Goal: Information Seeking & Learning: Learn about a topic

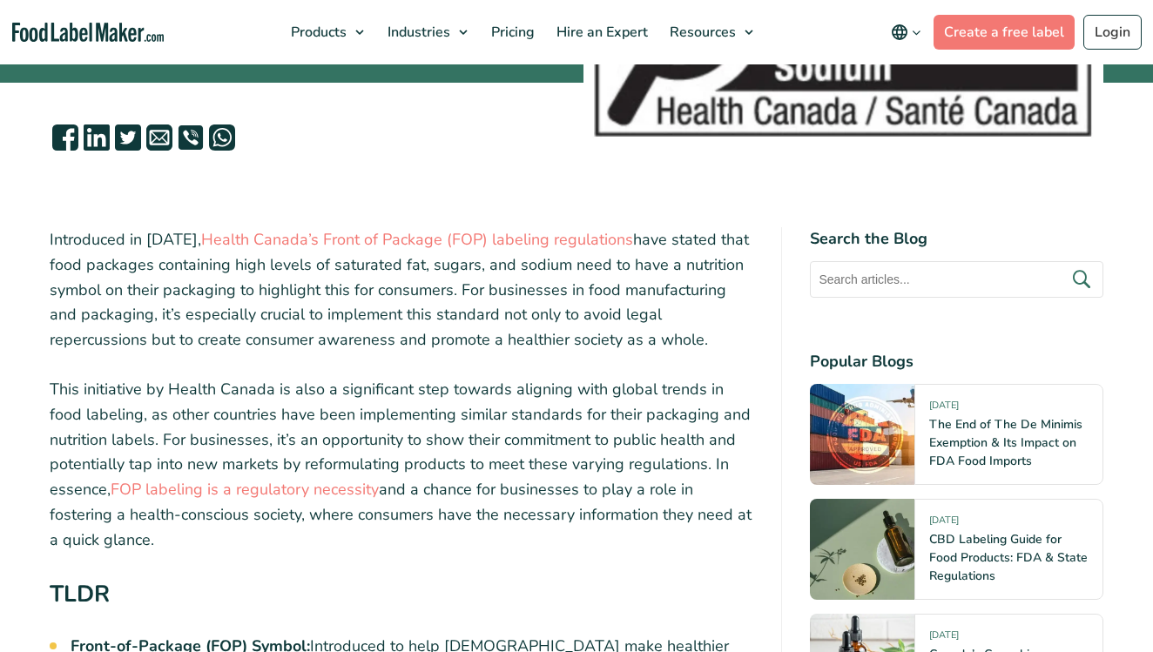
scroll to position [414, 0]
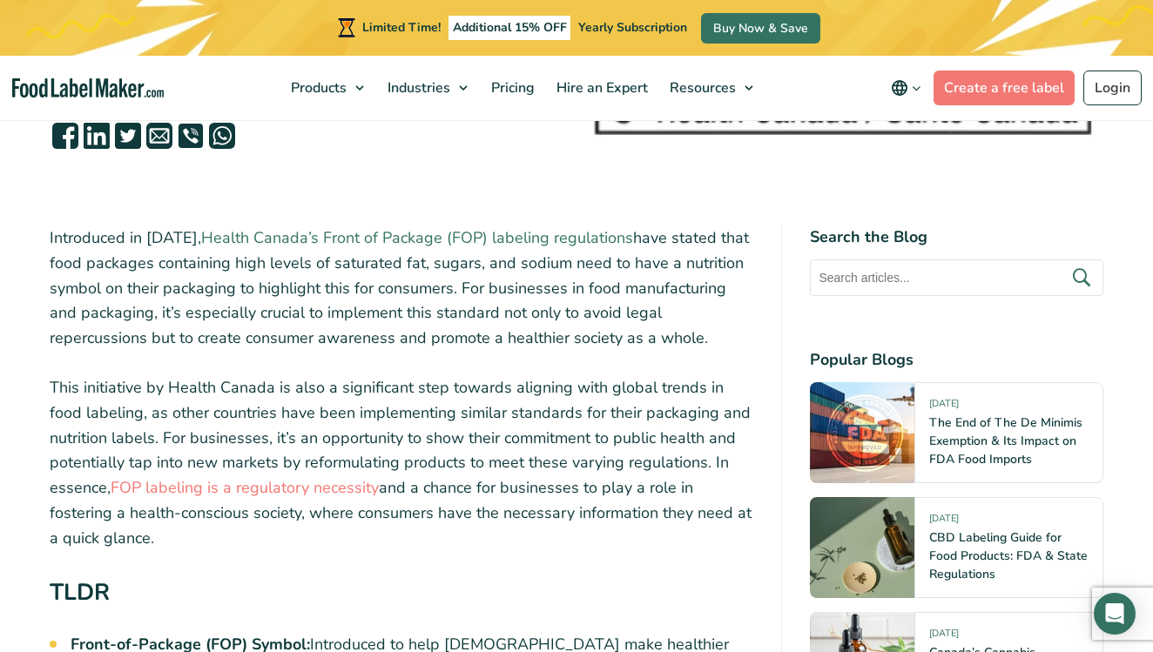
click at [297, 234] on link "Health Canada’s Front of Package (FOP) labeling regulations" at bounding box center [417, 237] width 432 height 21
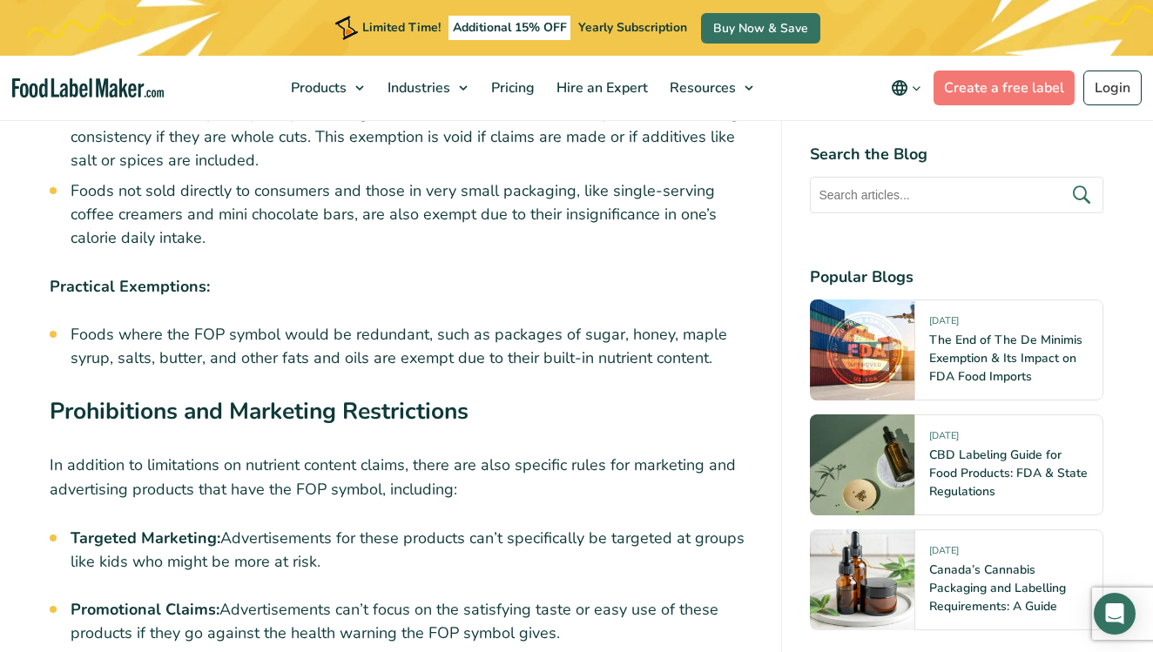
scroll to position [7051, 0]
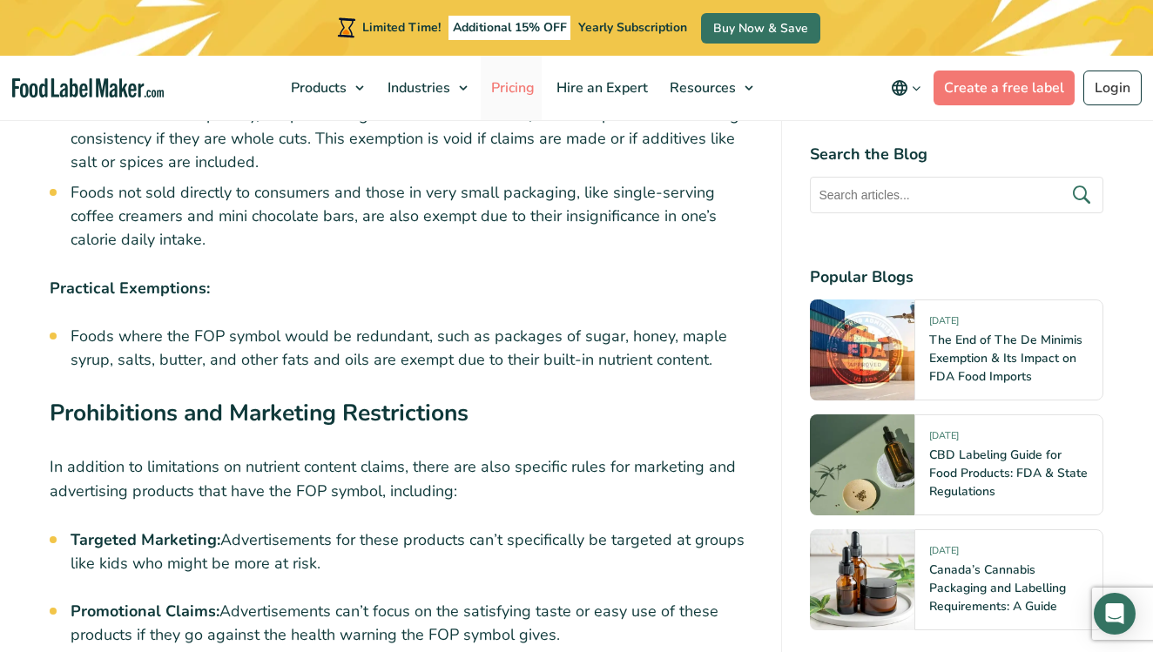
click at [531, 87] on span "Pricing" at bounding box center [511, 87] width 51 height 19
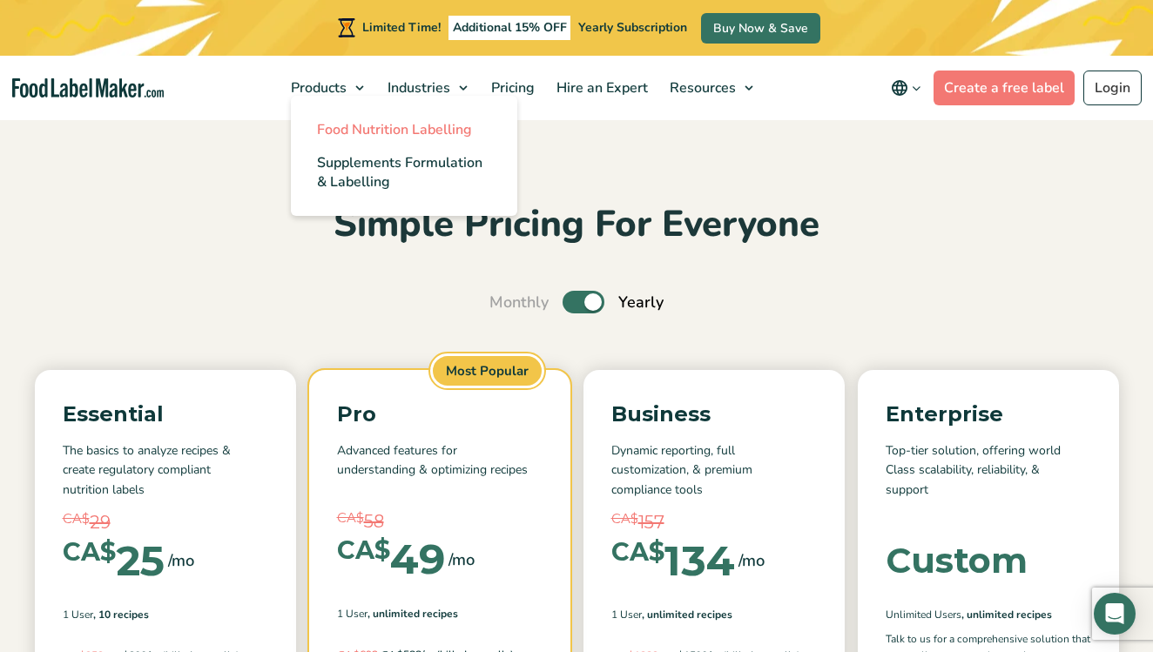
click at [362, 126] on span "Food Nutrition Labelling" at bounding box center [394, 129] width 155 height 19
